Goal: Obtain resource: Download file/media

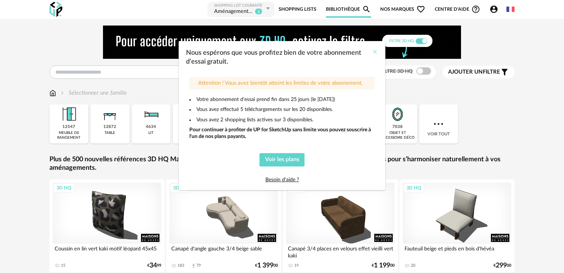
click at [373, 52] on icon "Close" at bounding box center [375, 52] width 6 height 6
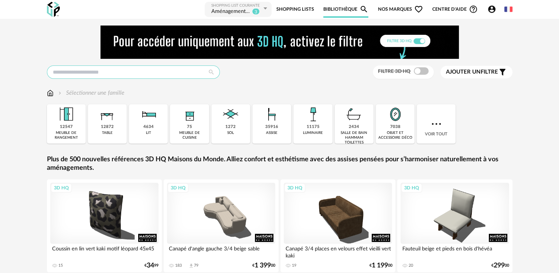
click at [70, 72] on input "text" at bounding box center [133, 71] width 173 height 13
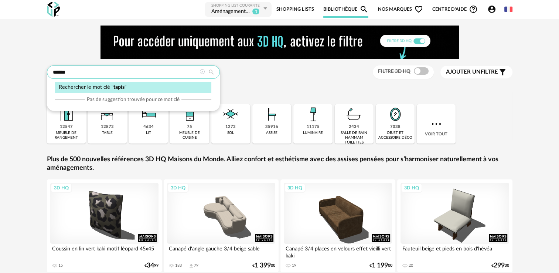
type input "*****"
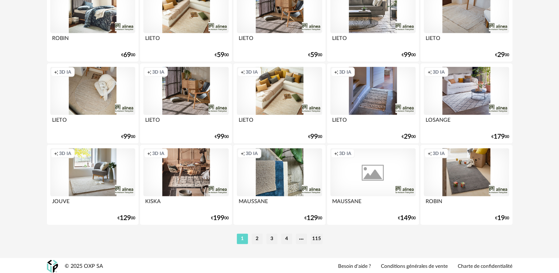
scroll to position [1544, 0]
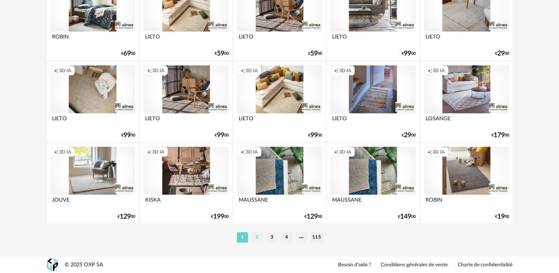
click at [255, 238] on li "2" at bounding box center [257, 237] width 11 height 10
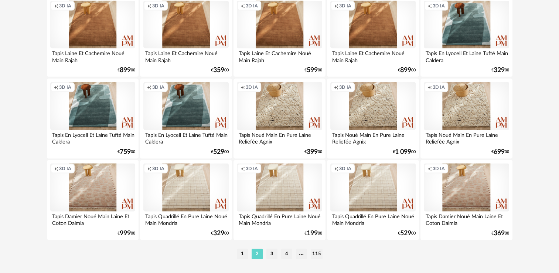
scroll to position [1544, 0]
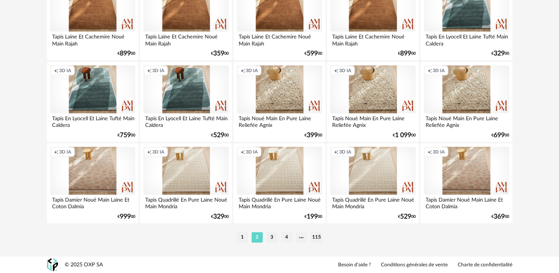
click at [270, 235] on li "3" at bounding box center [271, 237] width 11 height 10
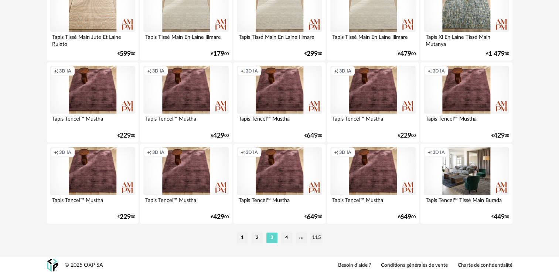
scroll to position [1544, 0]
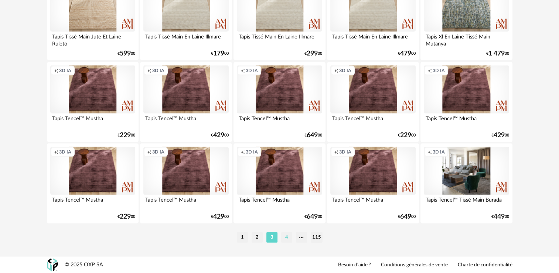
click at [286, 237] on li "4" at bounding box center [286, 237] width 11 height 10
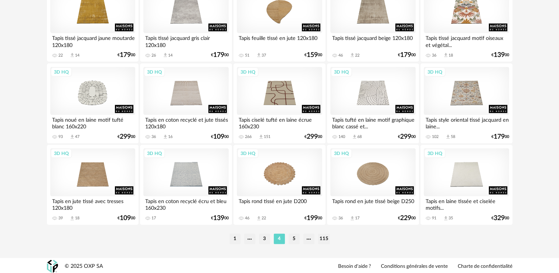
scroll to position [1544, 0]
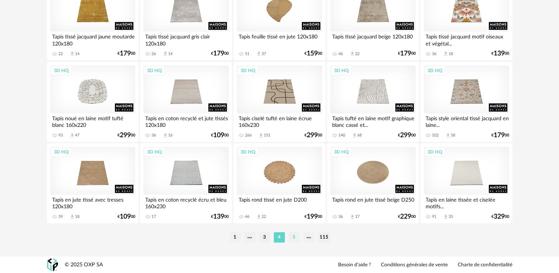
click at [293, 235] on li "5" at bounding box center [293, 237] width 11 height 10
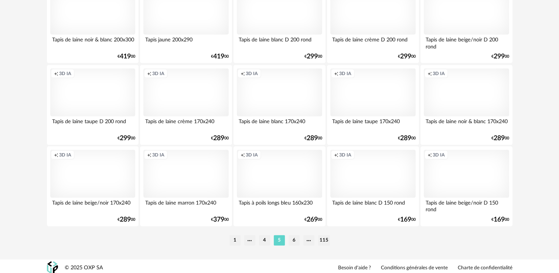
scroll to position [1544, 0]
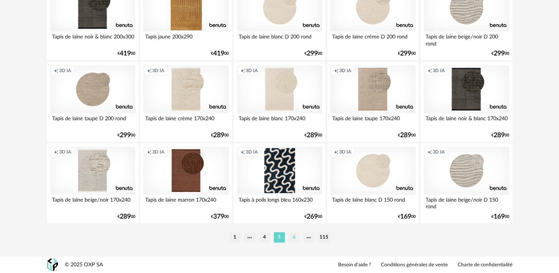
click at [296, 236] on li "6" at bounding box center [293, 237] width 11 height 10
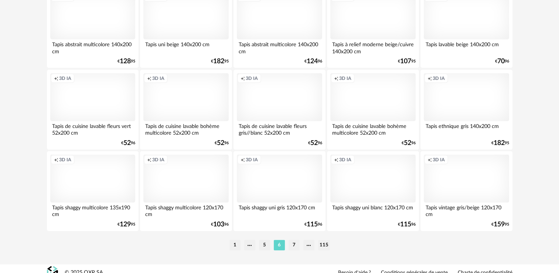
scroll to position [1544, 0]
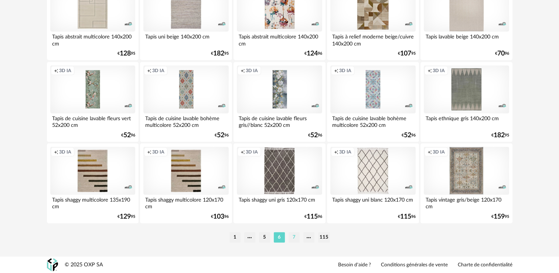
click at [294, 238] on li "7" at bounding box center [293, 237] width 11 height 10
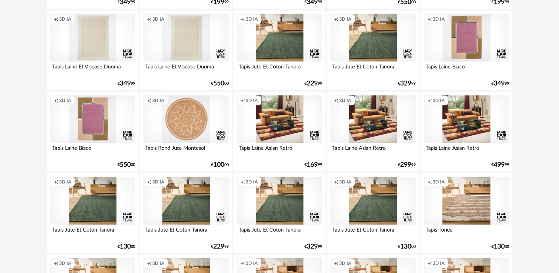
scroll to position [1544, 0]
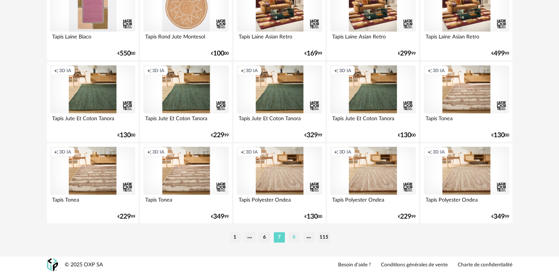
click at [293, 236] on li "8" at bounding box center [293, 237] width 11 height 10
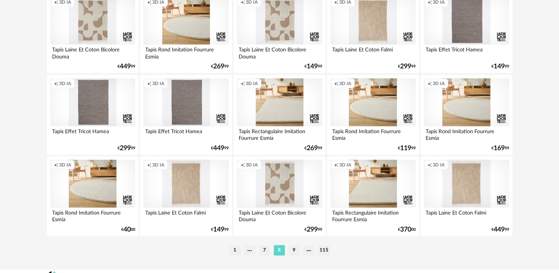
scroll to position [1544, 0]
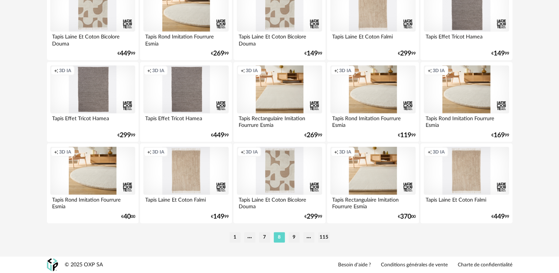
click at [273, 23] on div "Creation icon 3D IA" at bounding box center [279, 8] width 85 height 48
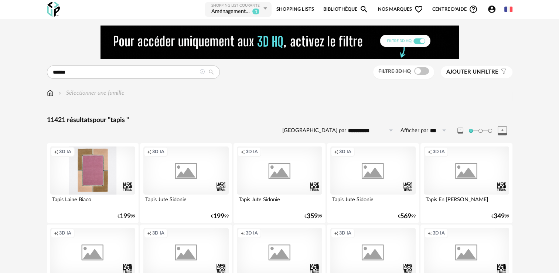
scroll to position [1544, 0]
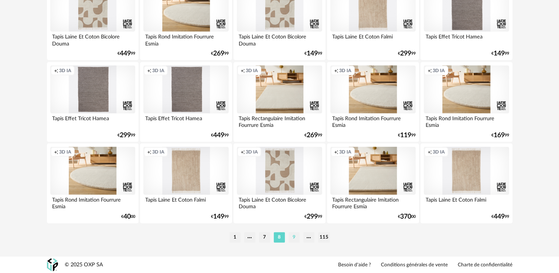
click at [295, 235] on li "9" at bounding box center [293, 237] width 11 height 10
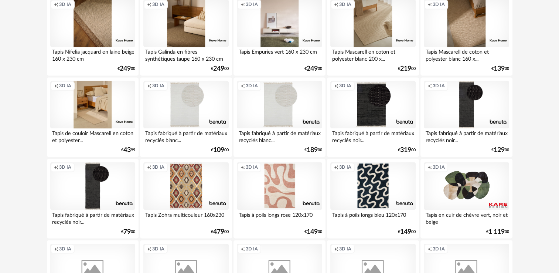
scroll to position [1256, 0]
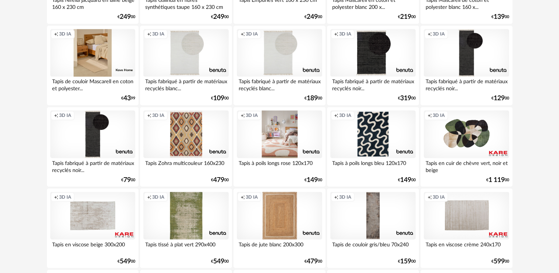
click at [287, 150] on div "Creation icon 3D IA" at bounding box center [279, 134] width 85 height 48
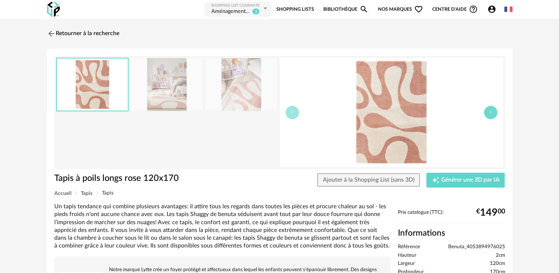
click at [491, 114] on icon "button" at bounding box center [490, 112] width 4 height 4
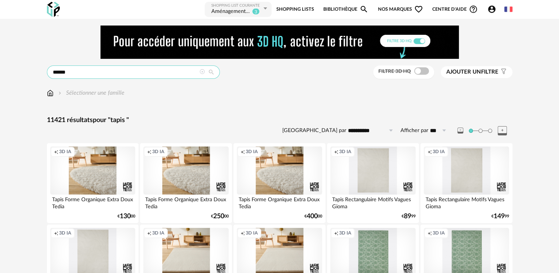
click at [74, 74] on input "*****" at bounding box center [133, 71] width 173 height 13
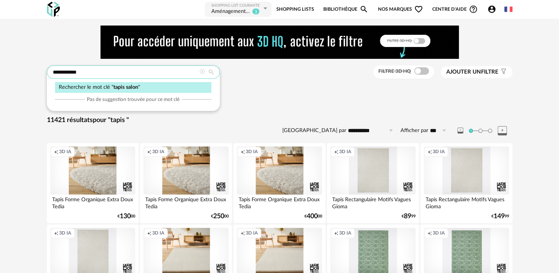
type input "**********"
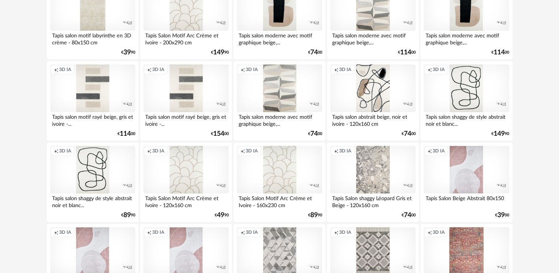
scroll to position [517, 0]
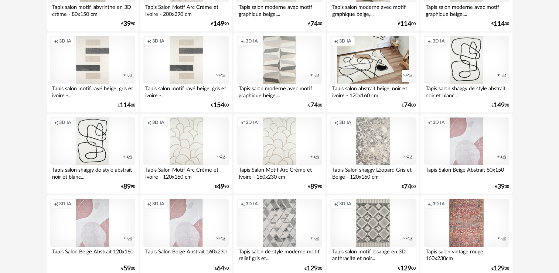
click at [363, 61] on div "Creation icon 3D IA" at bounding box center [372, 60] width 85 height 48
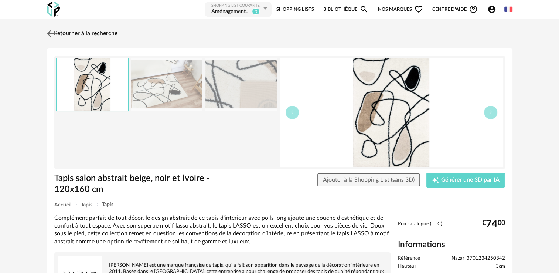
click at [47, 30] on img at bounding box center [50, 33] width 11 height 11
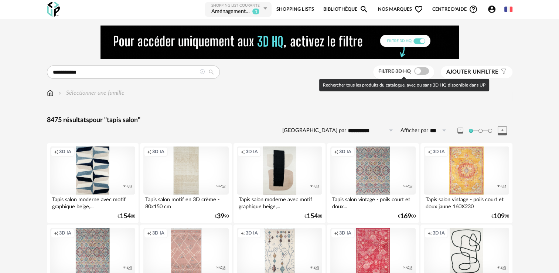
drag, startPoint x: 417, startPoint y: 72, endPoint x: 429, endPoint y: 74, distance: 12.0
click at [429, 74] on div "Filtre 3D HQ" at bounding box center [403, 72] width 61 height 14
click at [418, 72] on span at bounding box center [421, 70] width 15 height 7
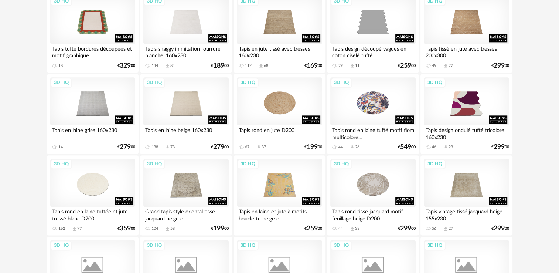
scroll to position [887, 0]
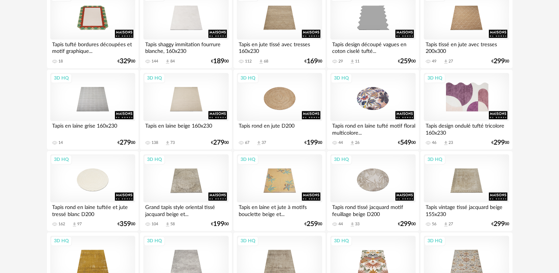
click at [473, 105] on div "3D HQ" at bounding box center [466, 97] width 85 height 48
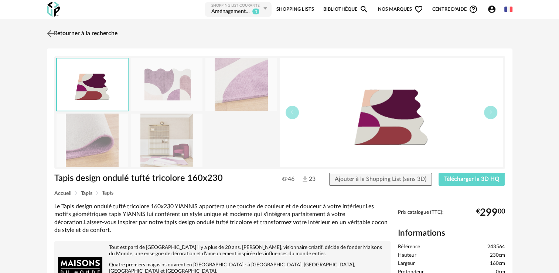
click at [51, 33] on img at bounding box center [50, 33] width 11 height 11
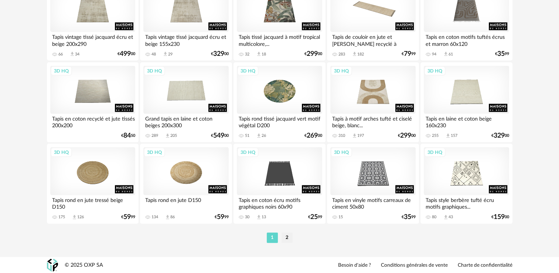
scroll to position [1544, 0]
click at [287, 234] on li "2" at bounding box center [286, 237] width 11 height 10
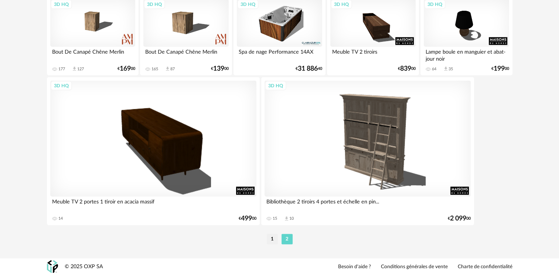
scroll to position [1450, 0]
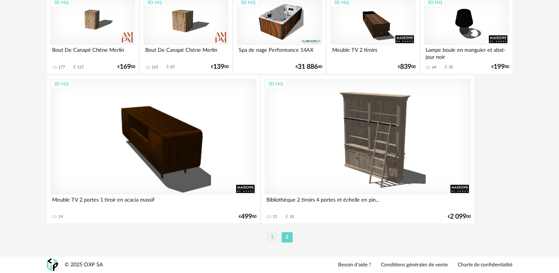
click at [271, 238] on li "1" at bounding box center [272, 237] width 11 height 10
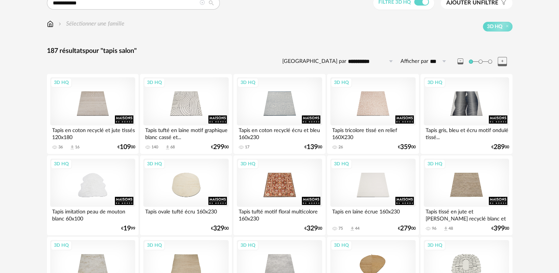
scroll to position [74, 0]
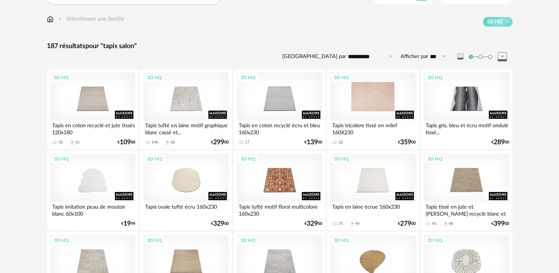
click at [368, 103] on div "3D HQ" at bounding box center [372, 96] width 85 height 48
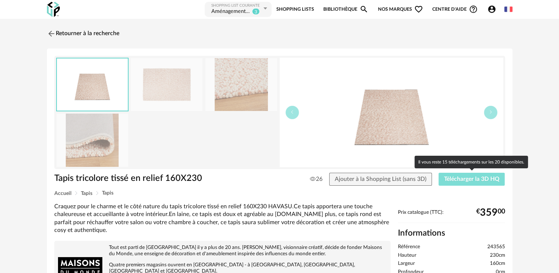
click at [472, 178] on span "Télécharger la 3D HQ" at bounding box center [471, 179] width 55 height 6
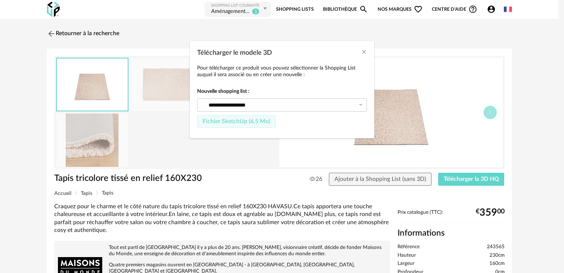
click at [225, 118] on span "Fichier SketchUp (6,5 Mo)" at bounding box center [237, 121] width 68 height 6
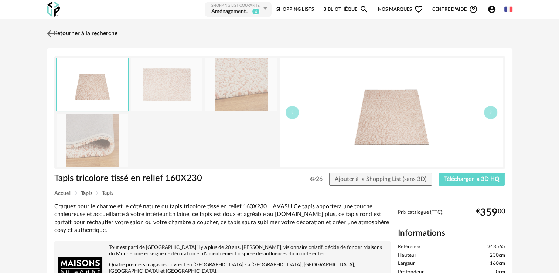
click at [48, 35] on img at bounding box center [50, 33] width 11 height 11
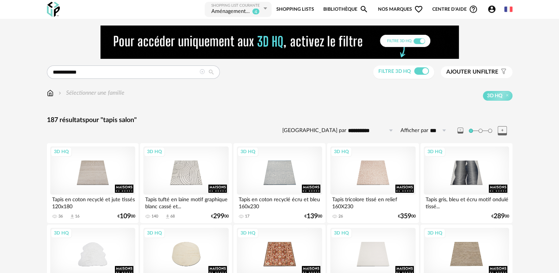
click at [202, 72] on icon at bounding box center [201, 71] width 5 height 5
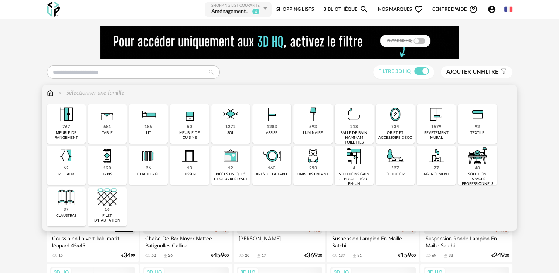
click at [109, 132] on div "table" at bounding box center [107, 132] width 11 height 5
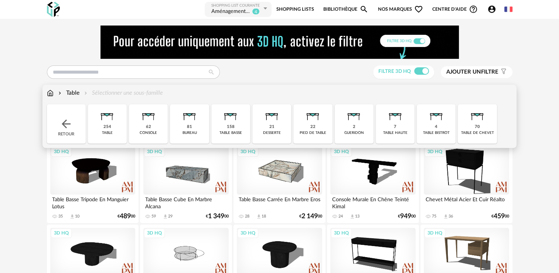
click at [234, 132] on div "table basse" at bounding box center [230, 132] width 23 height 5
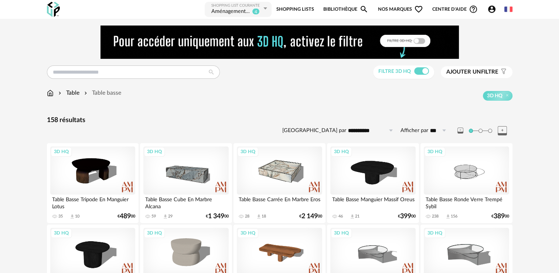
click at [473, 70] on span "Ajouter un" at bounding box center [463, 72] width 35 height 6
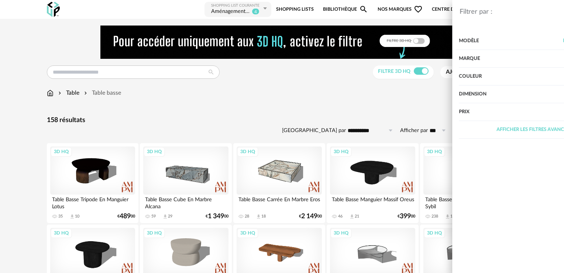
click at [415, 58] on div "Marque" at bounding box center [476, 59] width 148 height 18
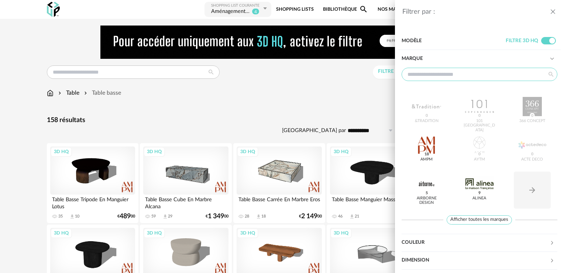
click at [427, 72] on input "text" at bounding box center [480, 74] width 156 height 13
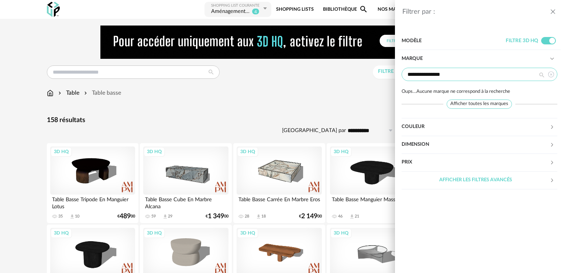
type input "**********"
click at [492, 180] on div "Afficher les filtres avancés" at bounding box center [476, 180] width 148 height 18
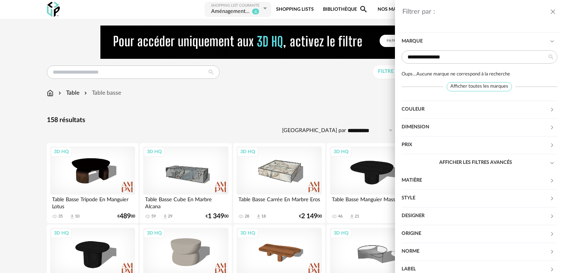
scroll to position [52, 0]
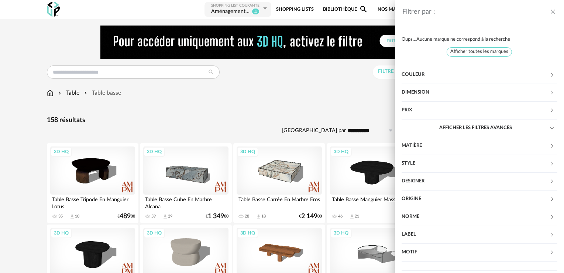
click at [550, 181] on icon at bounding box center [552, 181] width 5 height 5
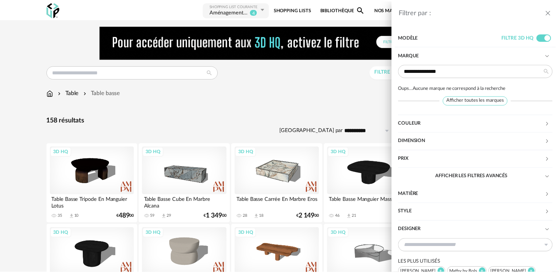
scroll to position [0, 0]
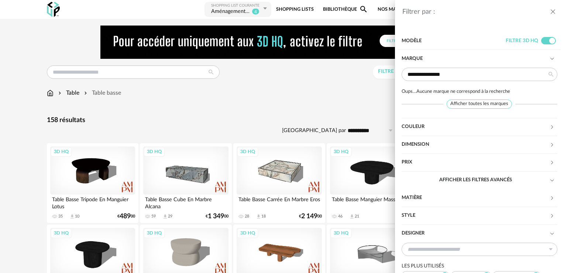
click at [550, 10] on icon "close drawer" at bounding box center [553, 11] width 7 height 7
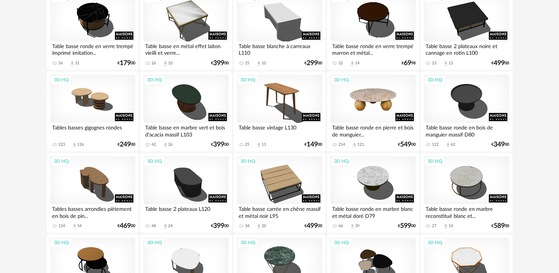
scroll to position [887, 0]
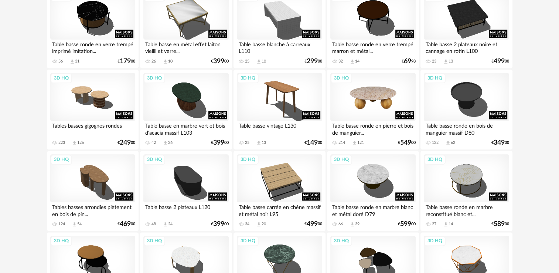
click at [378, 100] on div "3D HQ" at bounding box center [372, 97] width 85 height 48
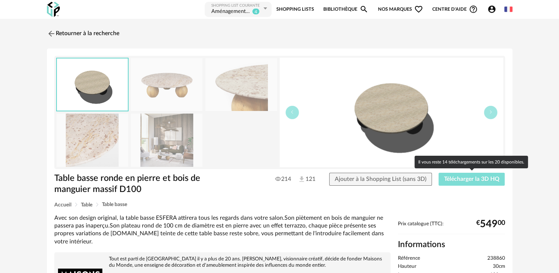
click at [465, 178] on span "Télécharger la 3D HQ" at bounding box center [471, 179] width 55 height 6
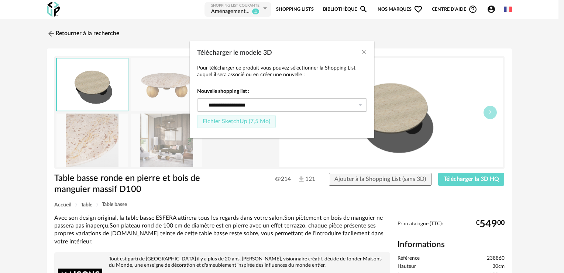
click at [228, 119] on span "Fichier SketchUp (7,5 Mo)" at bounding box center [237, 121] width 68 height 6
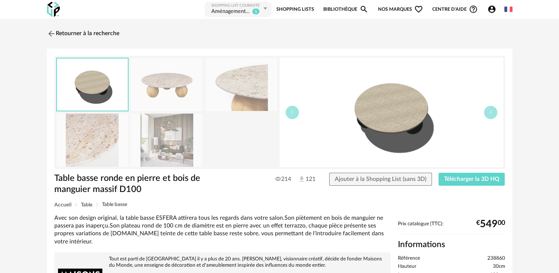
click at [169, 158] on img at bounding box center [167, 139] width 72 height 53
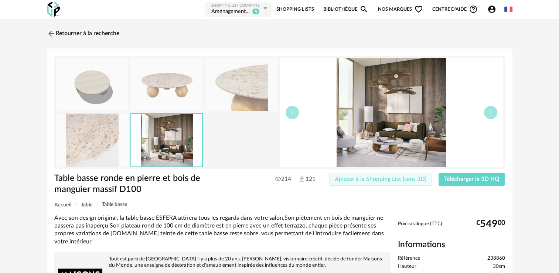
click at [405, 176] on span "Ajouter à la Shopping List (sans 3D)" at bounding box center [381, 179] width 92 height 6
click at [47, 28] on img at bounding box center [50, 33] width 11 height 11
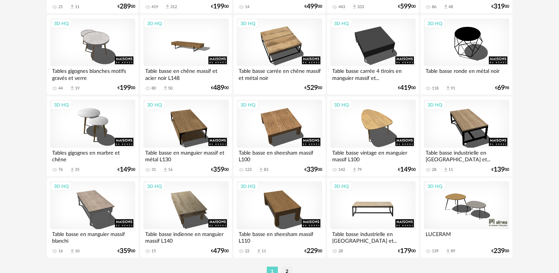
scroll to position [1544, 0]
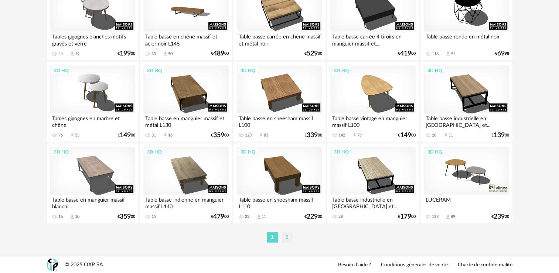
click at [286, 238] on li "2" at bounding box center [286, 237] width 11 height 10
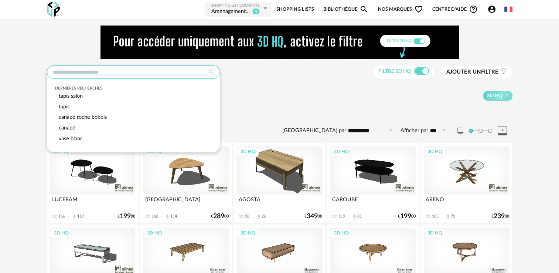
click at [61, 72] on input "text" at bounding box center [133, 71] width 173 height 13
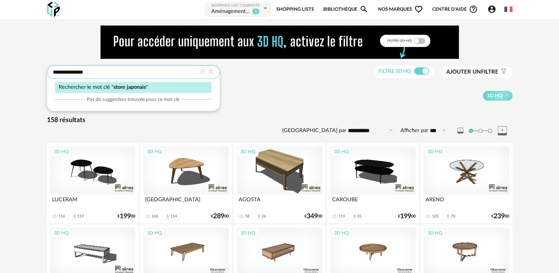
type input "**********"
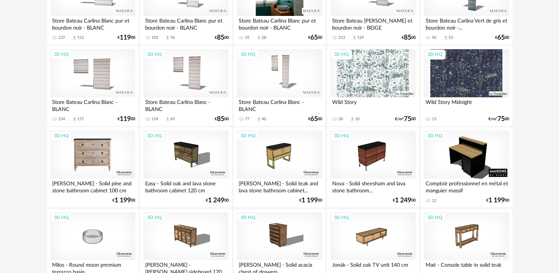
scroll to position [26, 0]
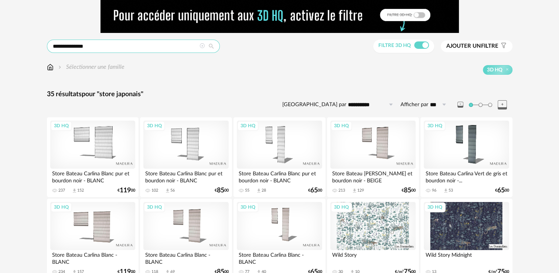
click at [100, 45] on input "**********" at bounding box center [133, 46] width 173 height 13
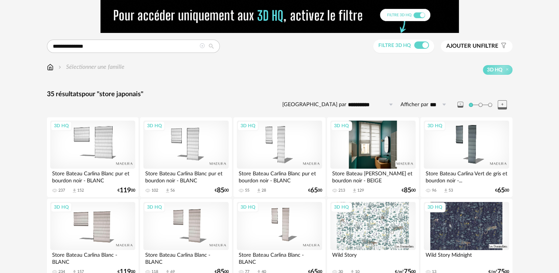
click at [372, 147] on div "3D HQ" at bounding box center [372, 144] width 85 height 48
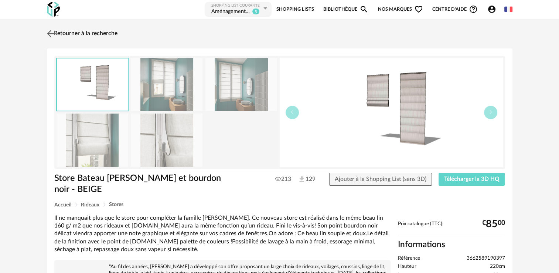
click at [49, 34] on img at bounding box center [50, 33] width 11 height 11
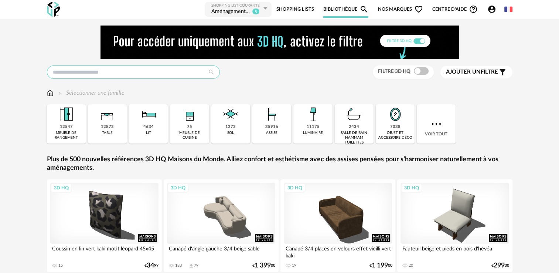
click at [81, 72] on input "text" at bounding box center [133, 71] width 173 height 13
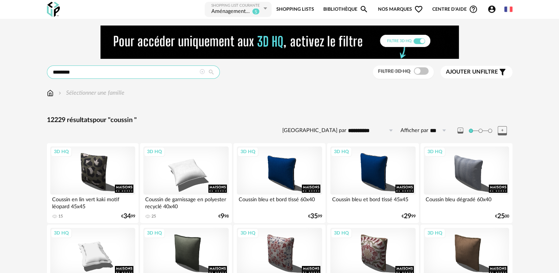
click at [96, 74] on input "*******" at bounding box center [133, 71] width 173 height 13
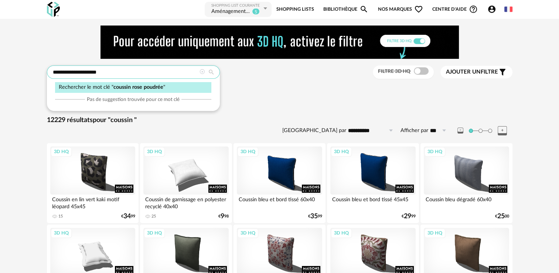
type input "**********"
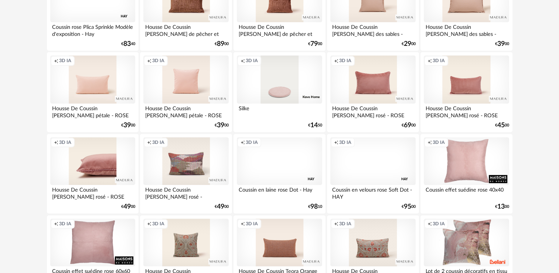
scroll to position [222, 0]
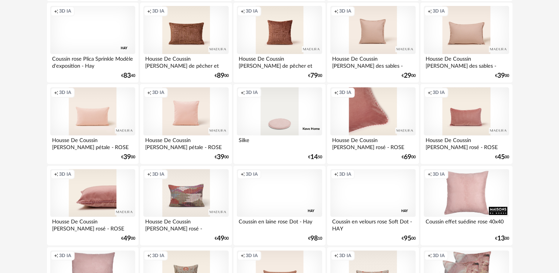
click at [373, 120] on div "Creation icon 3D IA" at bounding box center [372, 111] width 85 height 48
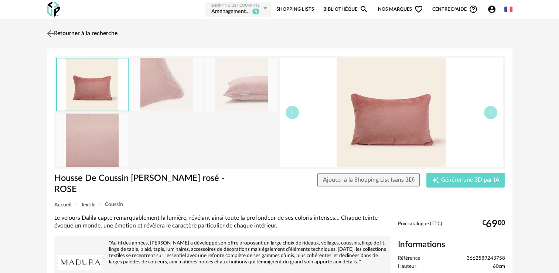
click at [48, 35] on img at bounding box center [50, 33] width 11 height 11
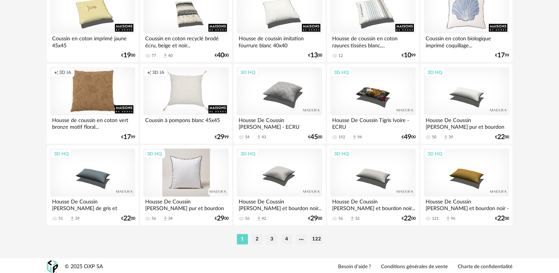
scroll to position [1544, 0]
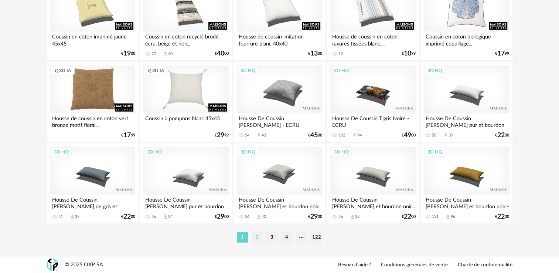
click at [256, 237] on li "2" at bounding box center [257, 237] width 11 height 10
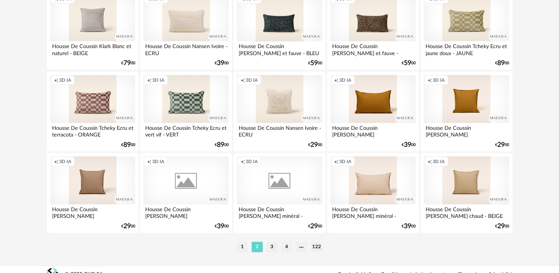
scroll to position [1544, 0]
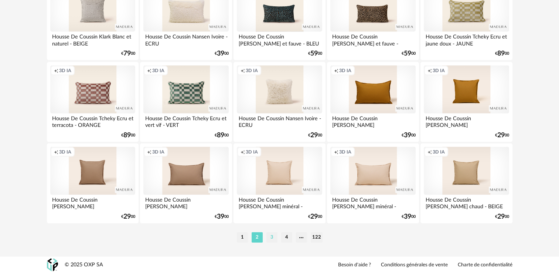
click at [270, 236] on li "3" at bounding box center [271, 237] width 11 height 10
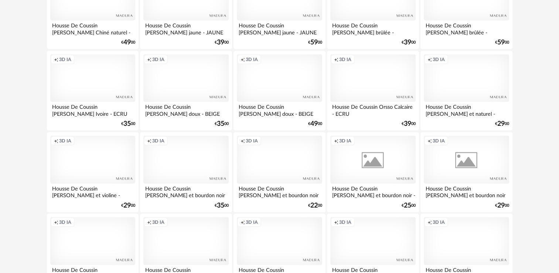
scroll to position [1544, 0]
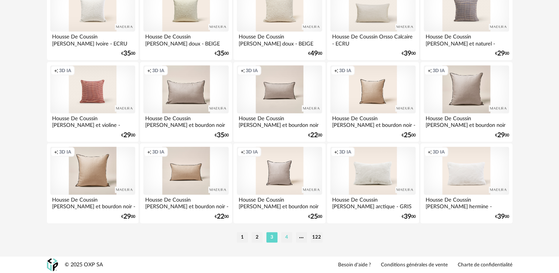
click at [288, 238] on li "4" at bounding box center [286, 237] width 11 height 10
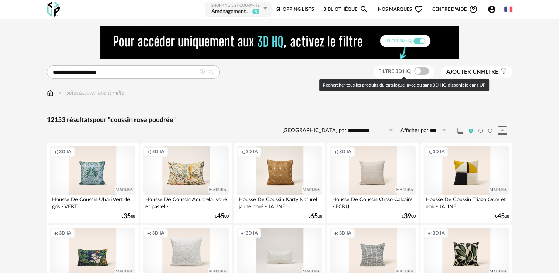
click at [417, 73] on span at bounding box center [421, 70] width 15 height 7
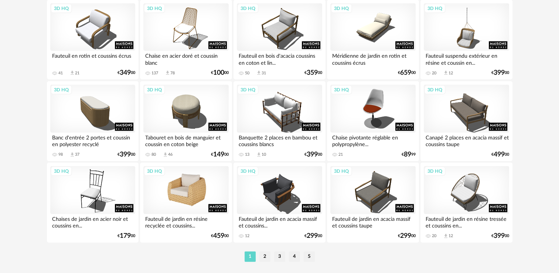
scroll to position [1544, 0]
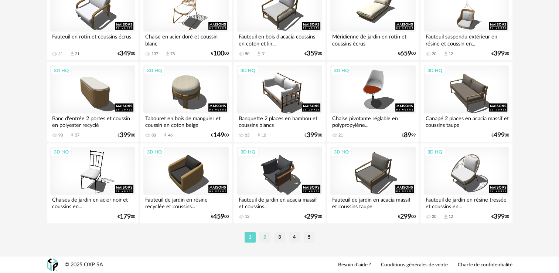
click at [263, 237] on li "2" at bounding box center [264, 237] width 11 height 10
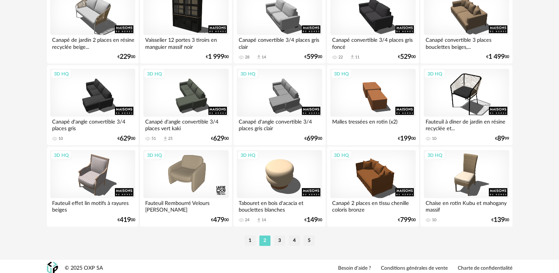
scroll to position [1544, 0]
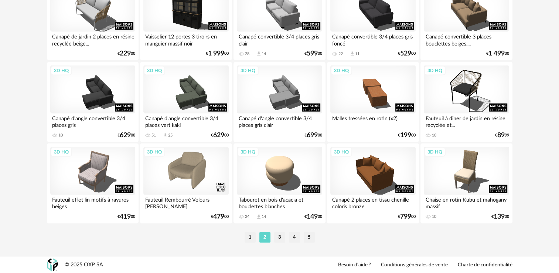
click at [251, 236] on li "1" at bounding box center [250, 237] width 11 height 10
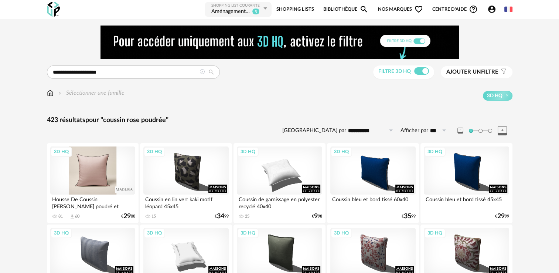
click at [96, 168] on div "3D HQ" at bounding box center [92, 170] width 85 height 48
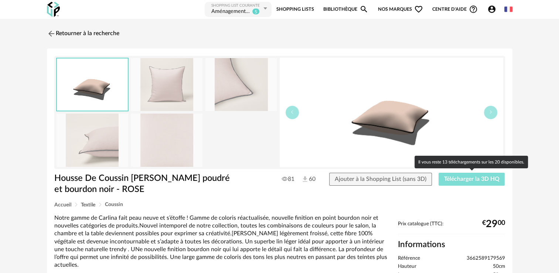
click at [462, 181] on span "Télécharger la 3D HQ" at bounding box center [471, 179] width 55 height 6
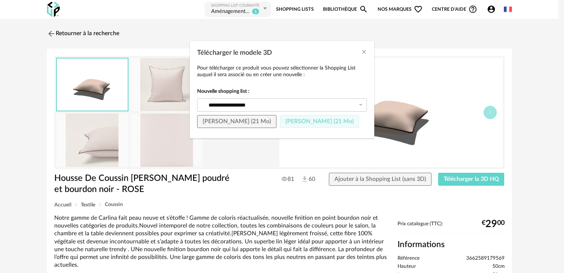
click at [290, 122] on span "Fichier SketchUp (21 Mo)" at bounding box center [320, 121] width 68 height 6
